Goal: Navigation & Orientation: Go to known website

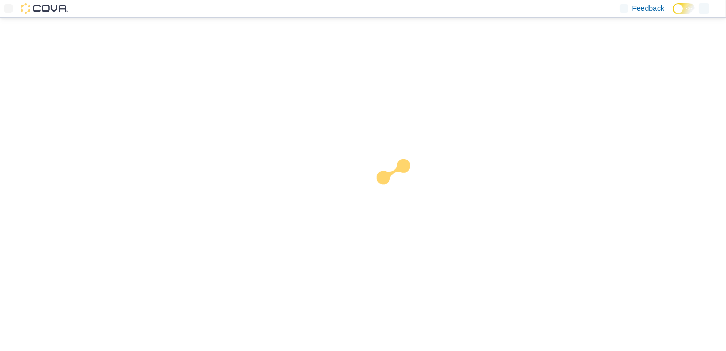
click at [622, 150] on div at bounding box center [363, 184] width 726 height 333
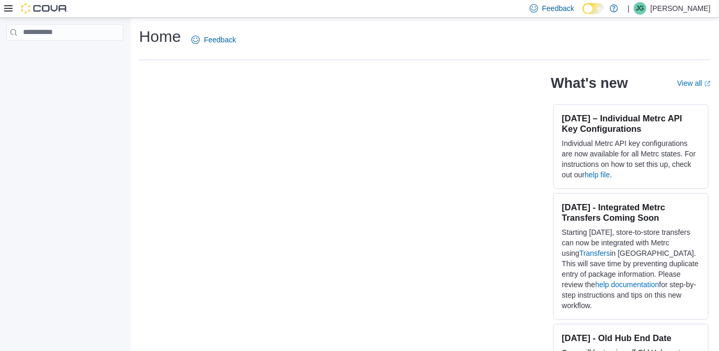
click at [697, 10] on p "[PERSON_NAME]" at bounding box center [680, 8] width 60 height 13
